Goal: Information Seeking & Learning: Learn about a topic

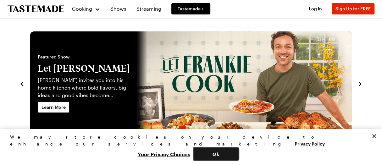
click at [238, 159] on button "Ok" at bounding box center [215, 153] width 45 height 13
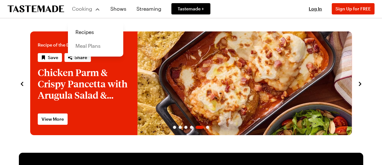
click at [93, 46] on link "Meal Plans" at bounding box center [96, 46] width 48 height 14
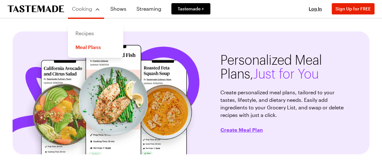
click at [96, 33] on link "Recipes" at bounding box center [96, 33] width 48 height 14
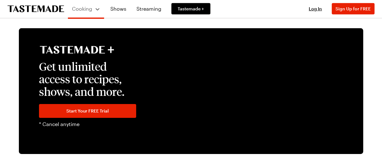
scroll to position [1005, 0]
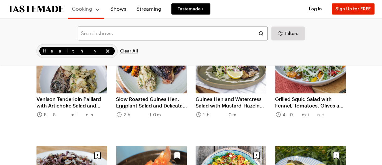
scroll to position [597, 0]
